Goal: Navigation & Orientation: Find specific page/section

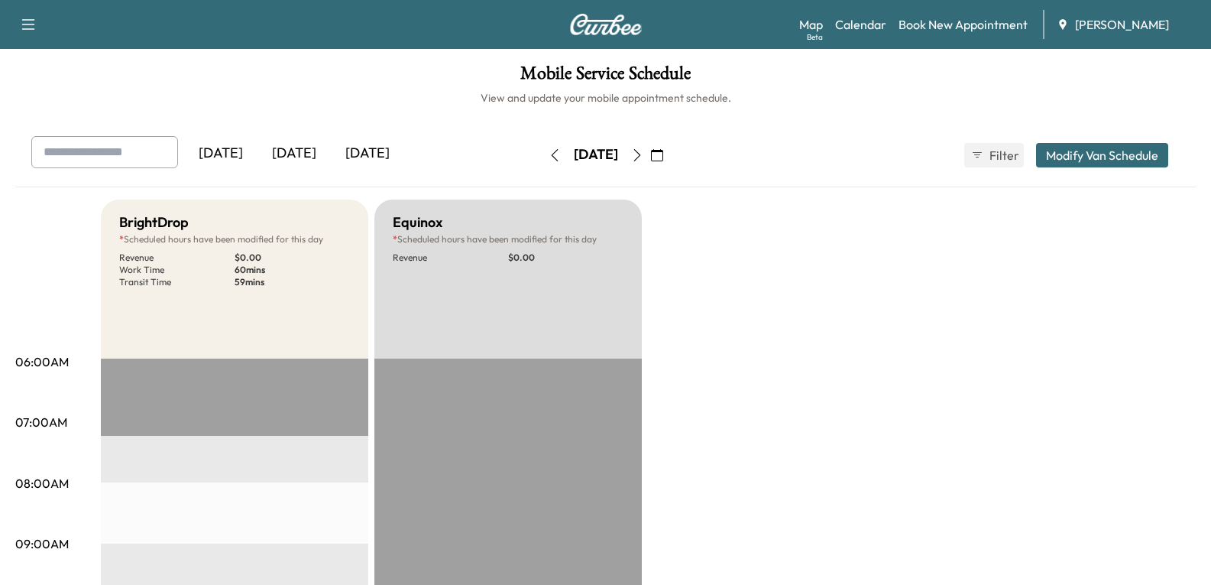
click at [296, 150] on div "[DATE]" at bounding box center [294, 153] width 73 height 35
